Goal: Information Seeking & Learning: Learn about a topic

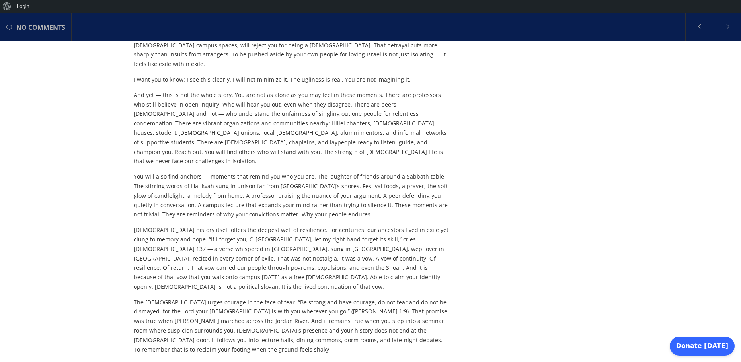
scroll to position [634, 0]
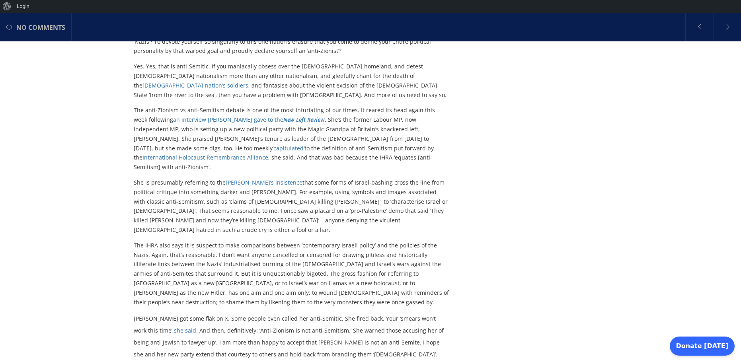
scroll to position [238, 0]
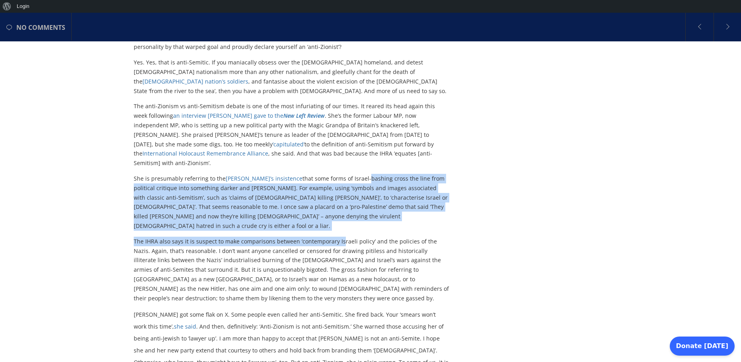
drag, startPoint x: 340, startPoint y: 217, endPoint x: 334, endPoint y: 162, distance: 55.7
click at [334, 174] on div "She is presumably referring to the IHRA’s insistence that some forms of Israel-…" at bounding box center [292, 238] width 316 height 129
click at [523, 200] on div "Yes, anti-Zionism is anti-Semitism [PERSON_NAME] is so wrong. [DATE] obsessive …" at bounding box center [371, 334] width 474 height 942
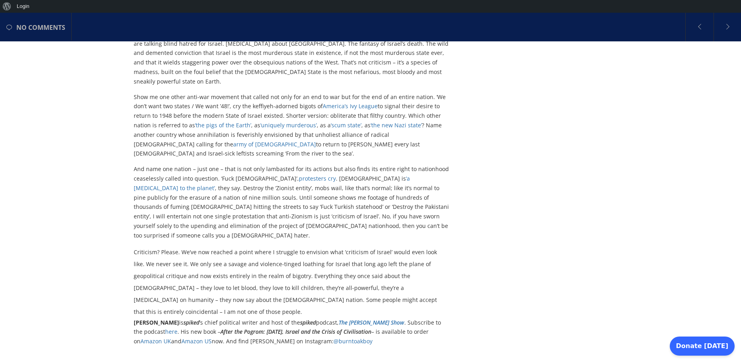
scroll to position [625, 0]
